Goal: Task Accomplishment & Management: Complete application form

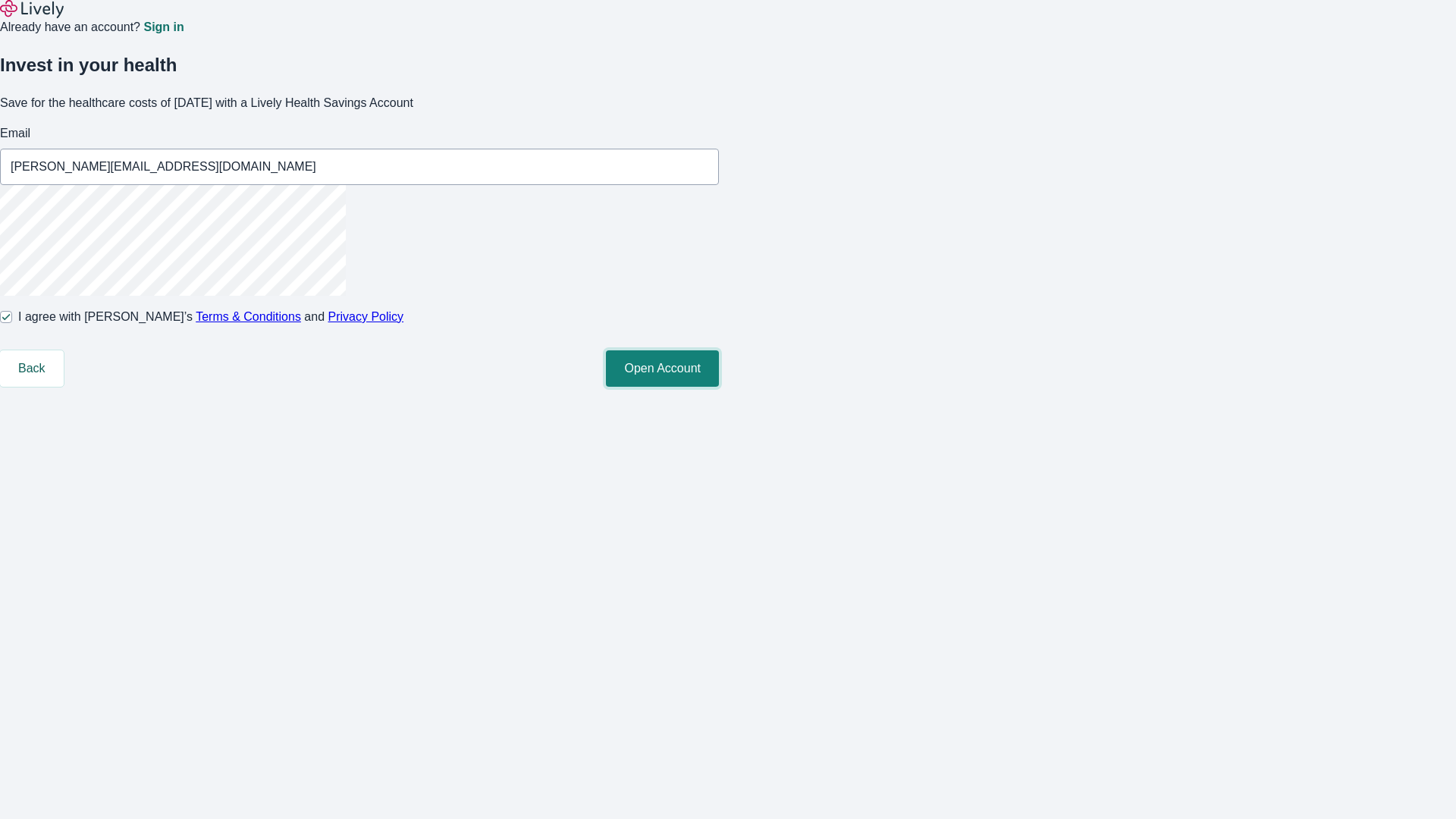
click at [719, 387] on button "Open Account" at bounding box center [662, 369] width 113 height 36
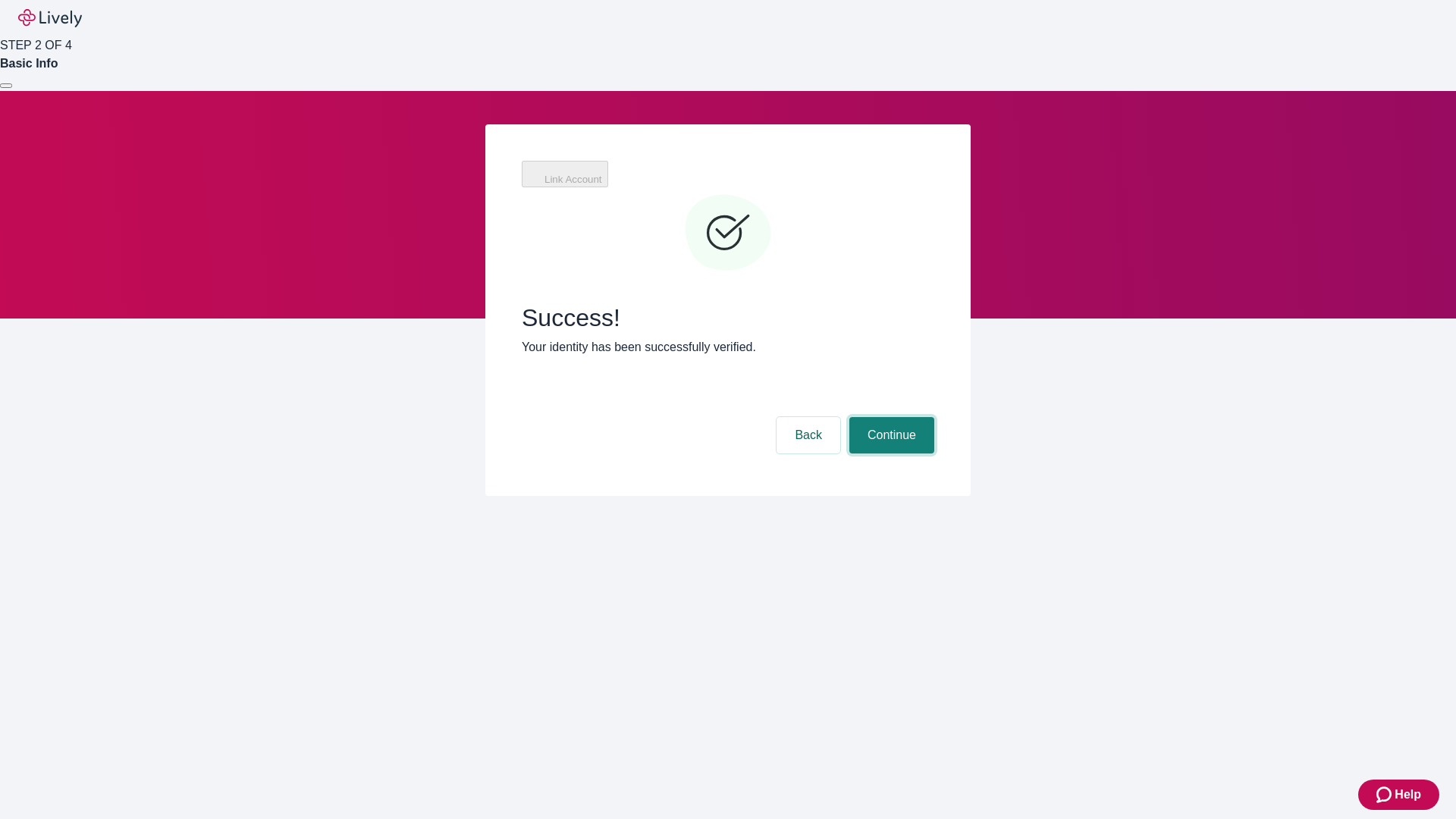
click at [889, 417] on button "Continue" at bounding box center [892, 436] width 85 height 36
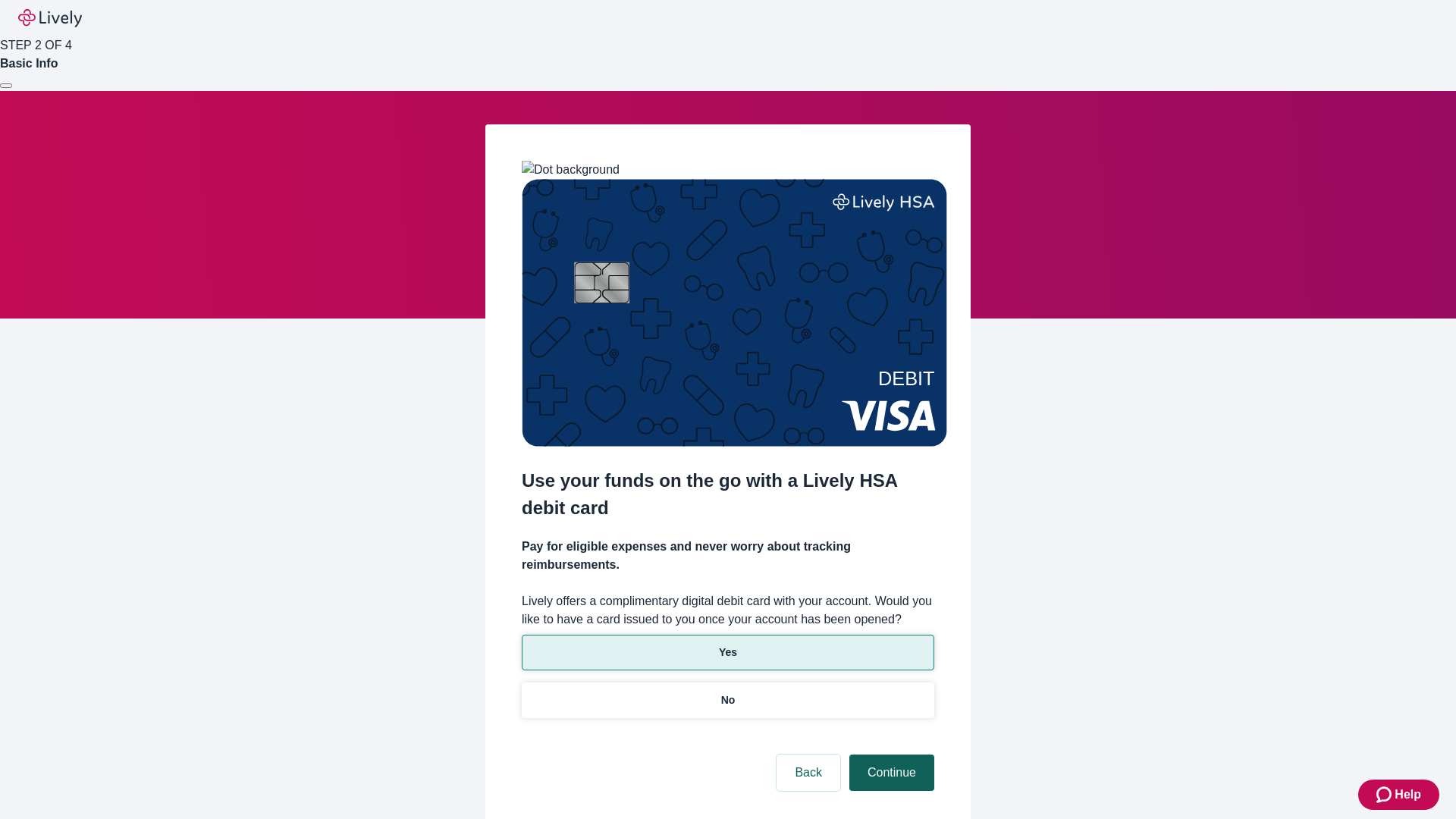
click at [727, 693] on p "No" at bounding box center [728, 700] width 14 height 16
click at [889, 755] on button "Continue" at bounding box center [892, 773] width 85 height 36
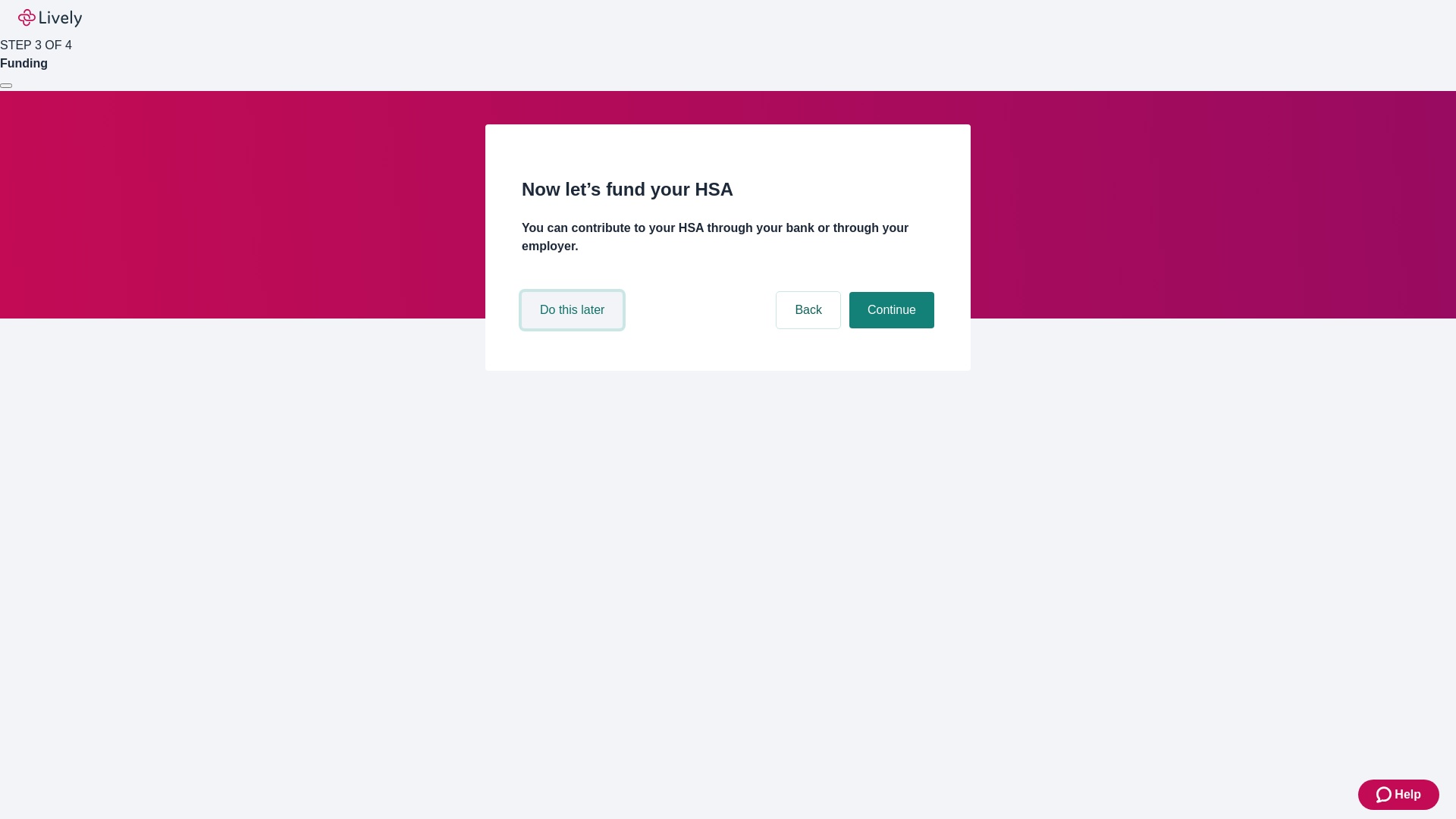
click at [574, 328] on button "Do this later" at bounding box center [572, 310] width 101 height 36
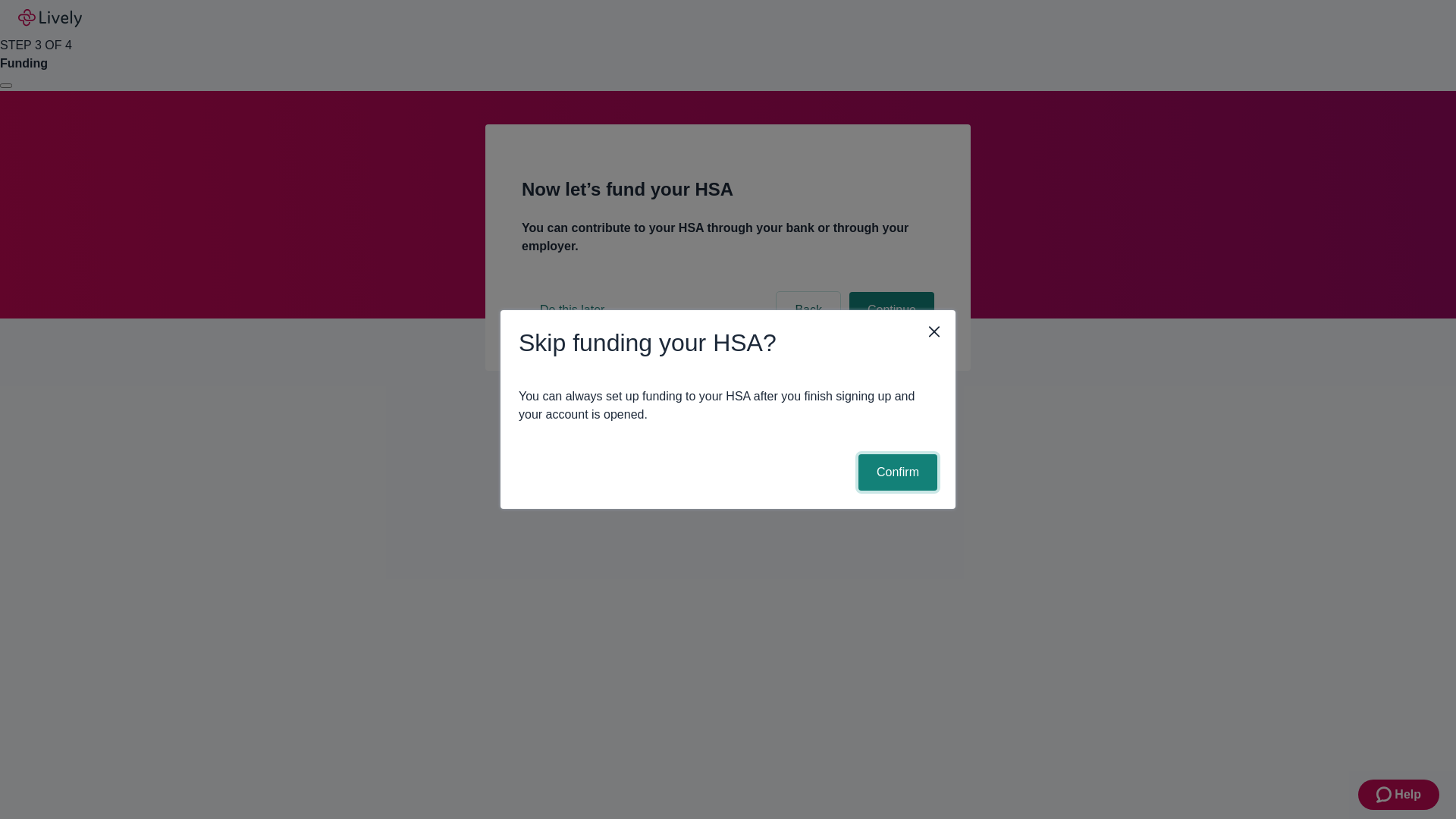
click at [896, 473] on button "Confirm" at bounding box center [897, 473] width 79 height 36
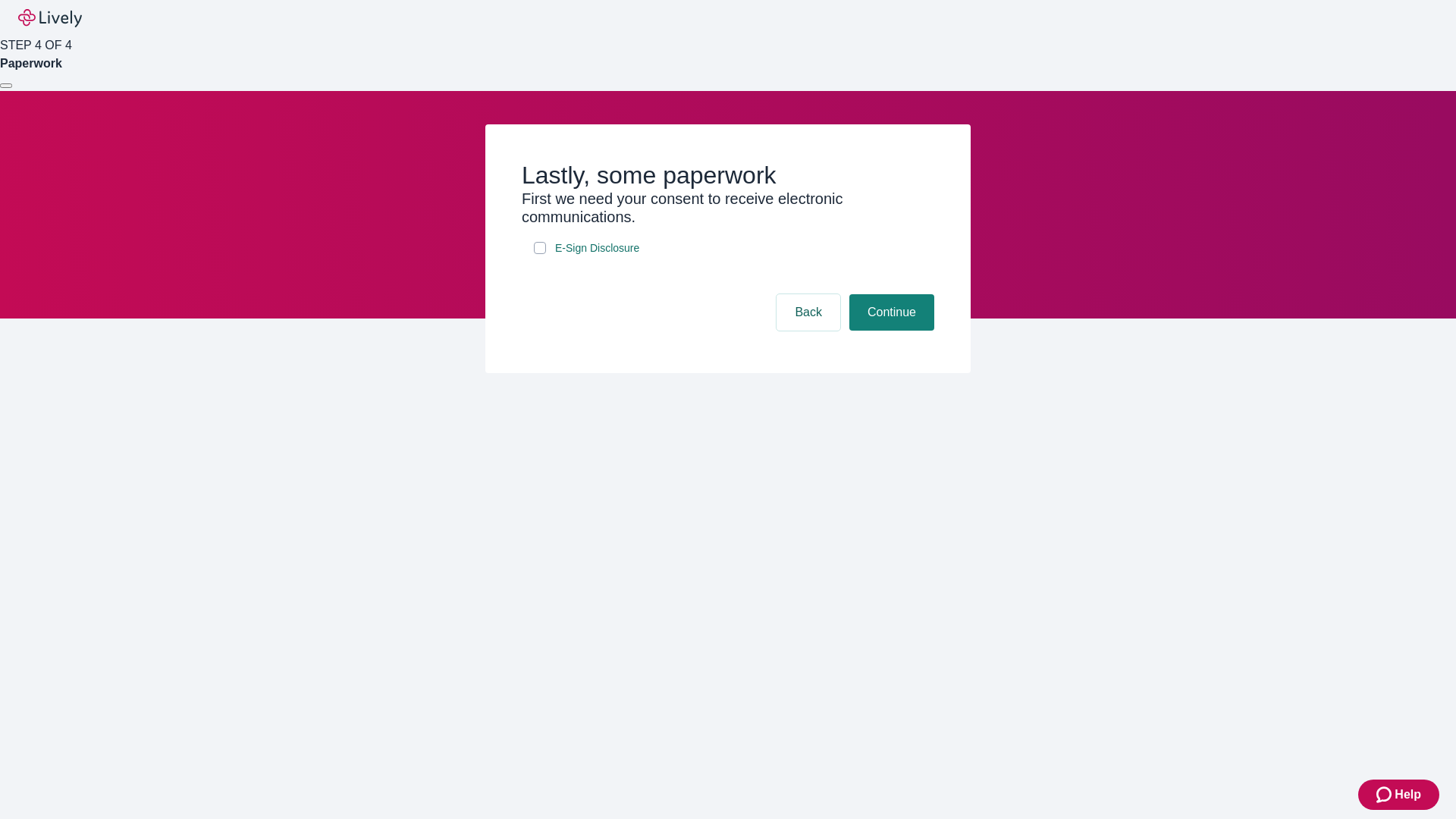
click at [540, 254] on input "E-Sign Disclosure" at bounding box center [540, 248] width 12 height 12
checkbox input "true"
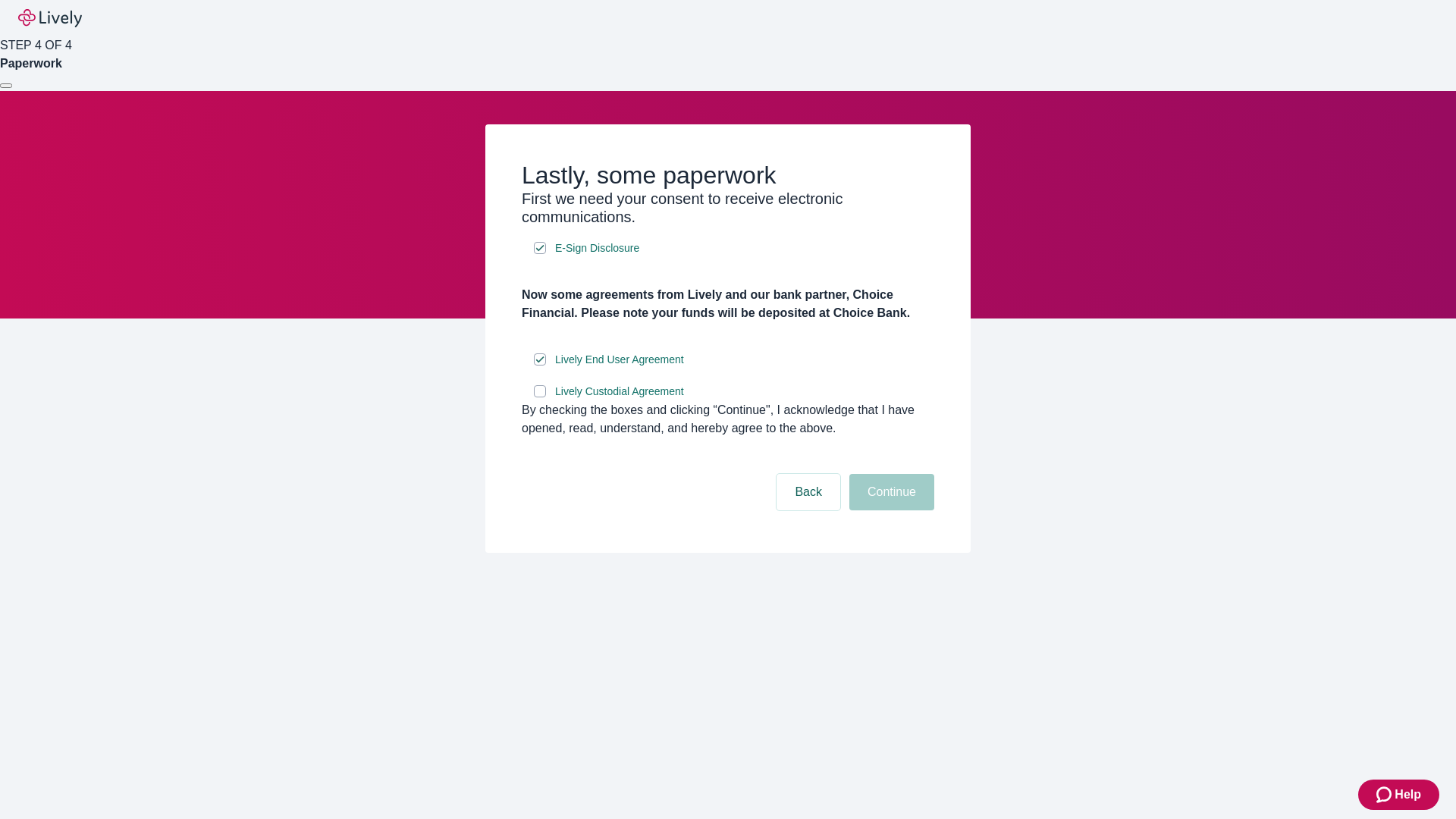
click at [540, 398] on input "Lively Custodial Agreement" at bounding box center [540, 391] width 12 height 12
checkbox input "true"
click at [889, 511] on button "Continue" at bounding box center [892, 493] width 85 height 36
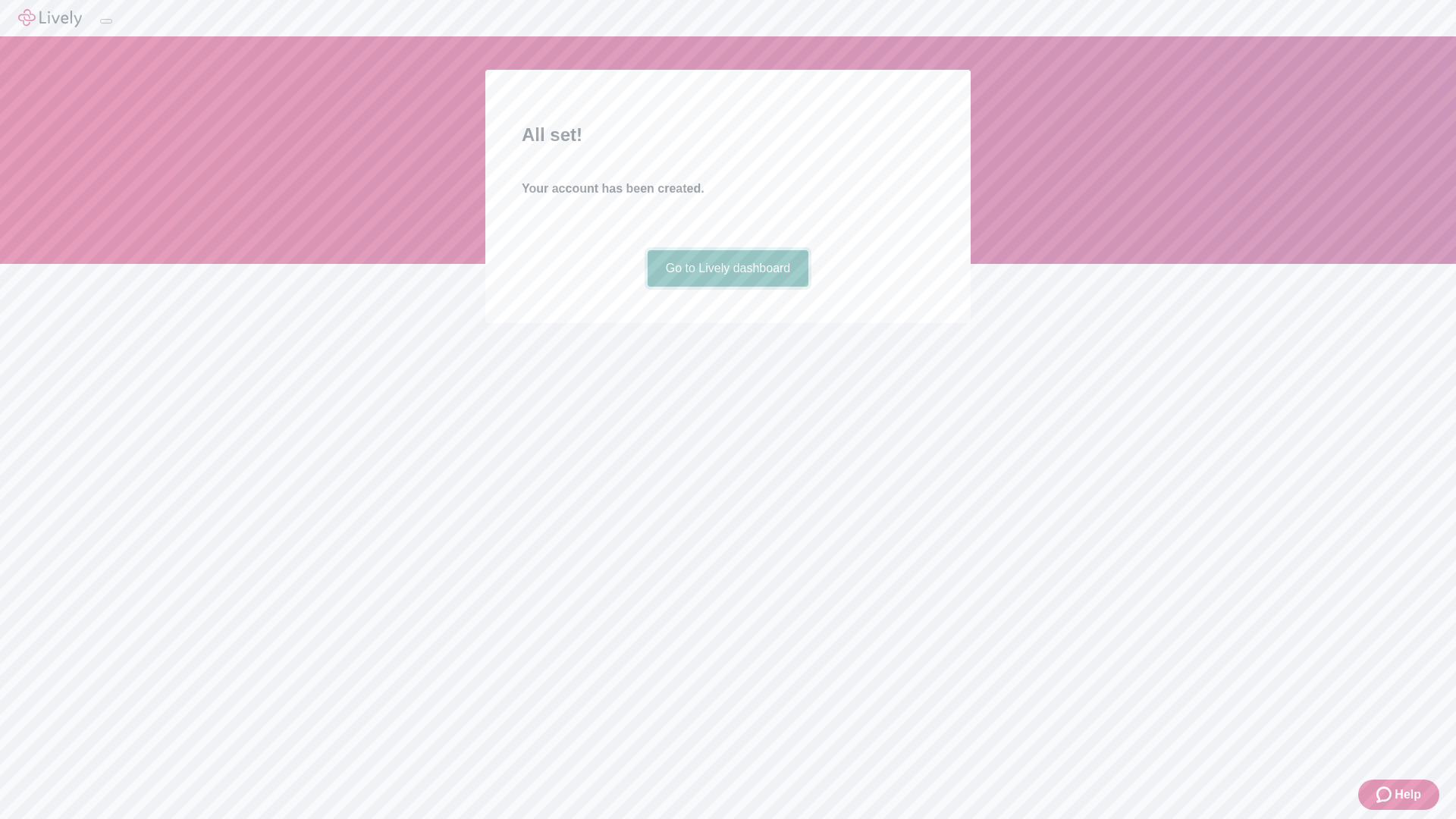
click at [727, 287] on link "Go to Lively dashboard" at bounding box center [728, 269] width 161 height 36
